Goal: Information Seeking & Learning: Check status

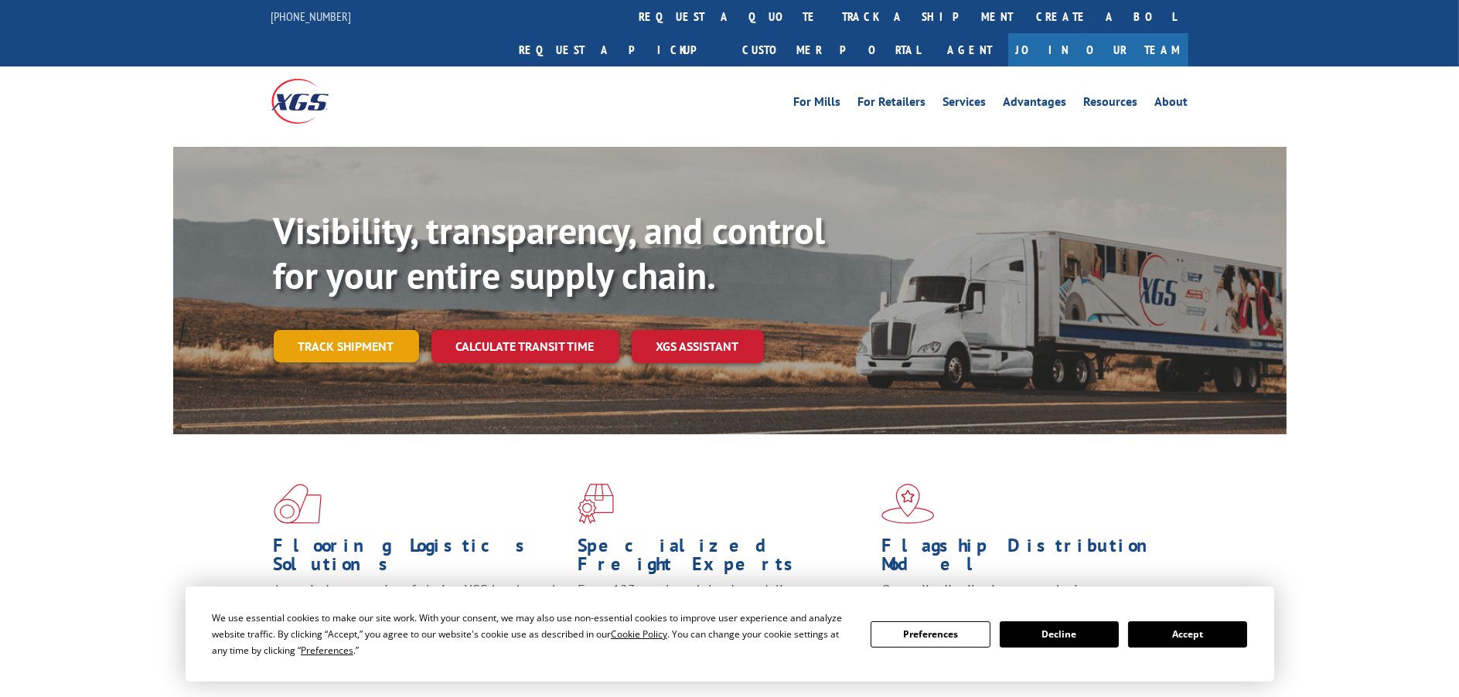
click at [371, 330] on link "Track shipment" at bounding box center [346, 346] width 145 height 32
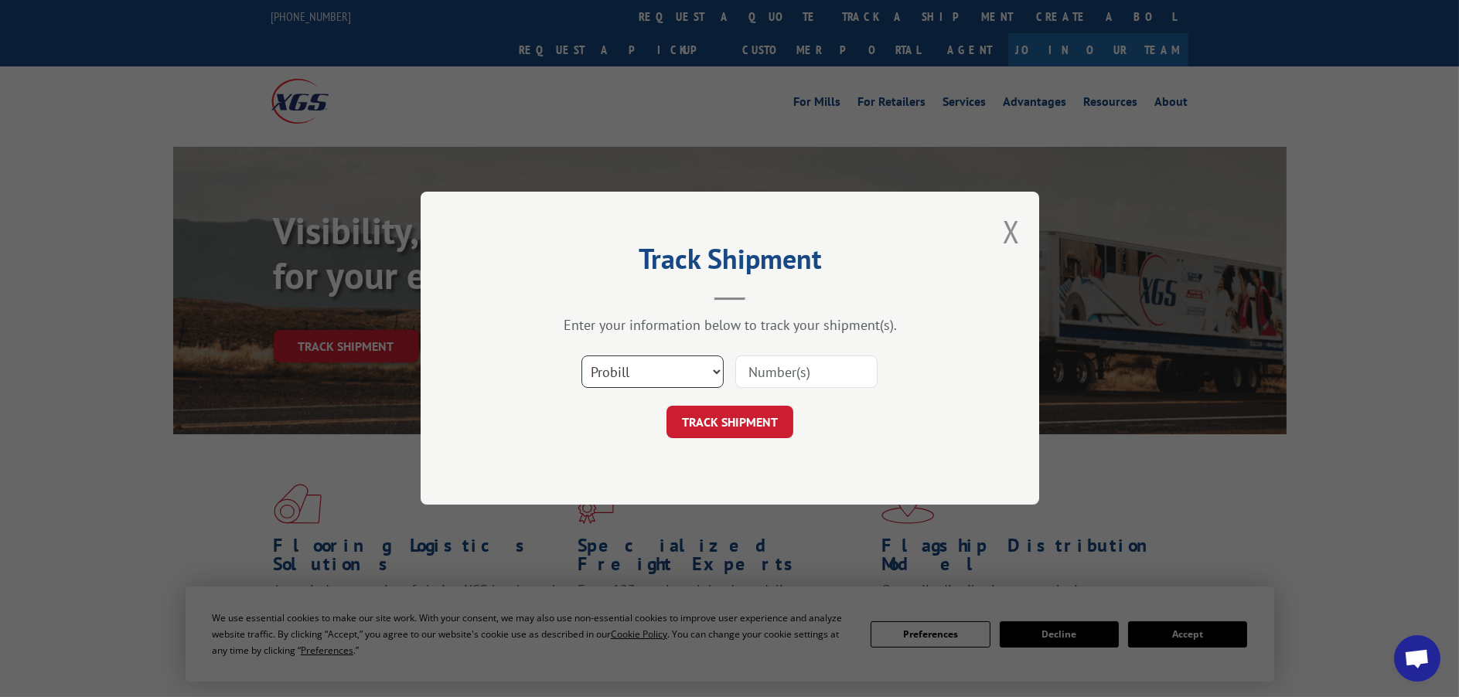
click at [601, 367] on select "Select category... Probill BOL PO" at bounding box center [652, 372] width 142 height 32
select select "bol"
click at [581, 356] on select "Select category... Probill BOL PO" at bounding box center [652, 372] width 142 height 32
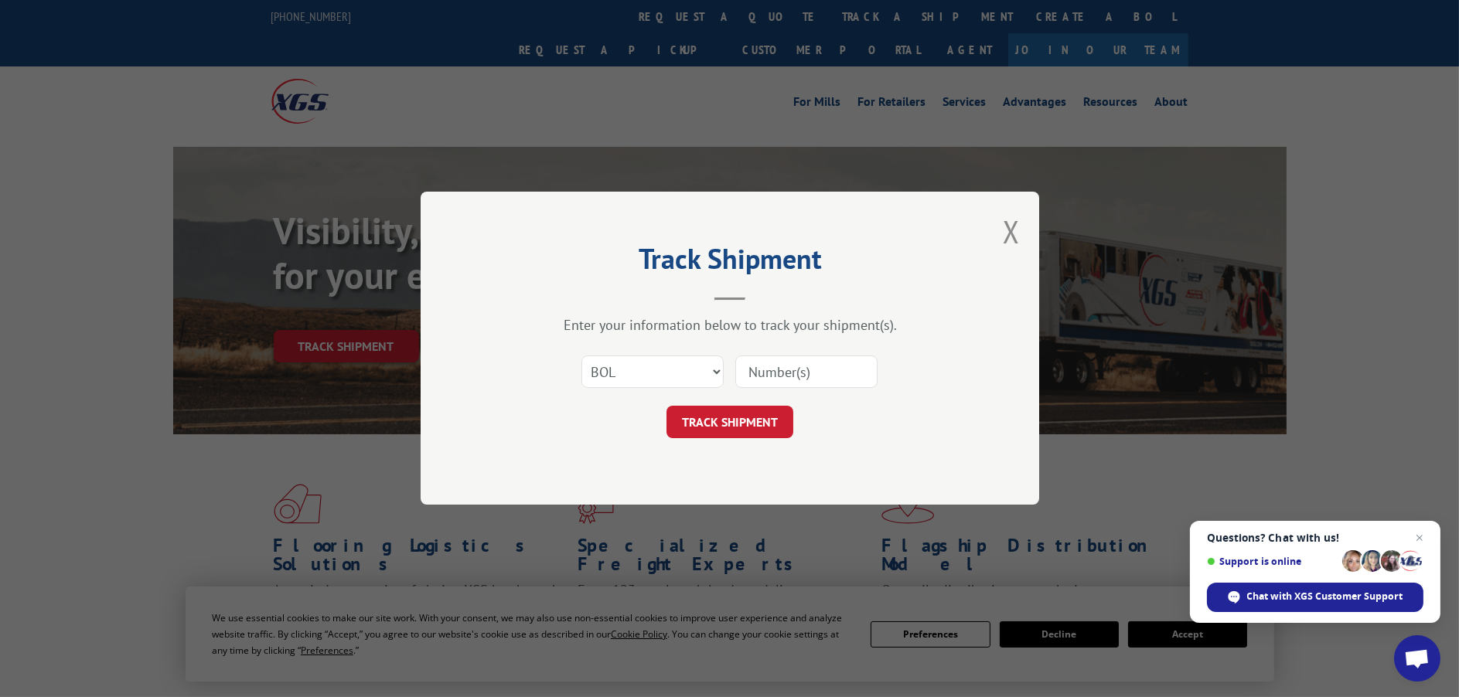
click at [862, 376] on input at bounding box center [806, 372] width 142 height 32
paste input "2402137"
type input "2402137"
click at [738, 415] on button "TRACK SHIPMENT" at bounding box center [730, 423] width 127 height 32
